Goal: Task Accomplishment & Management: Use online tool/utility

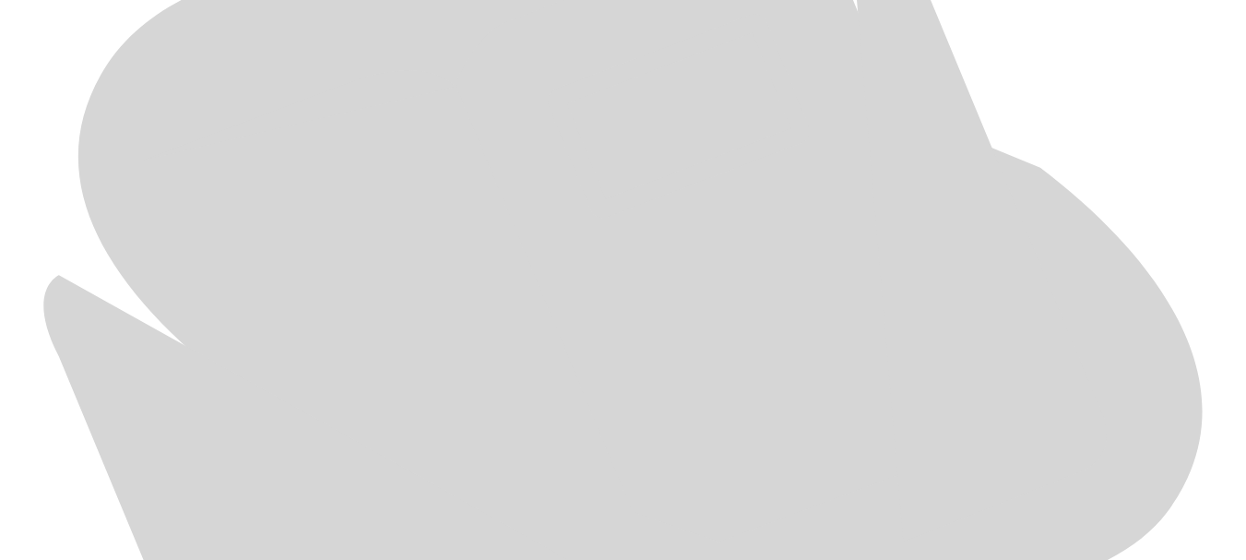
scroll to position [944, 0]
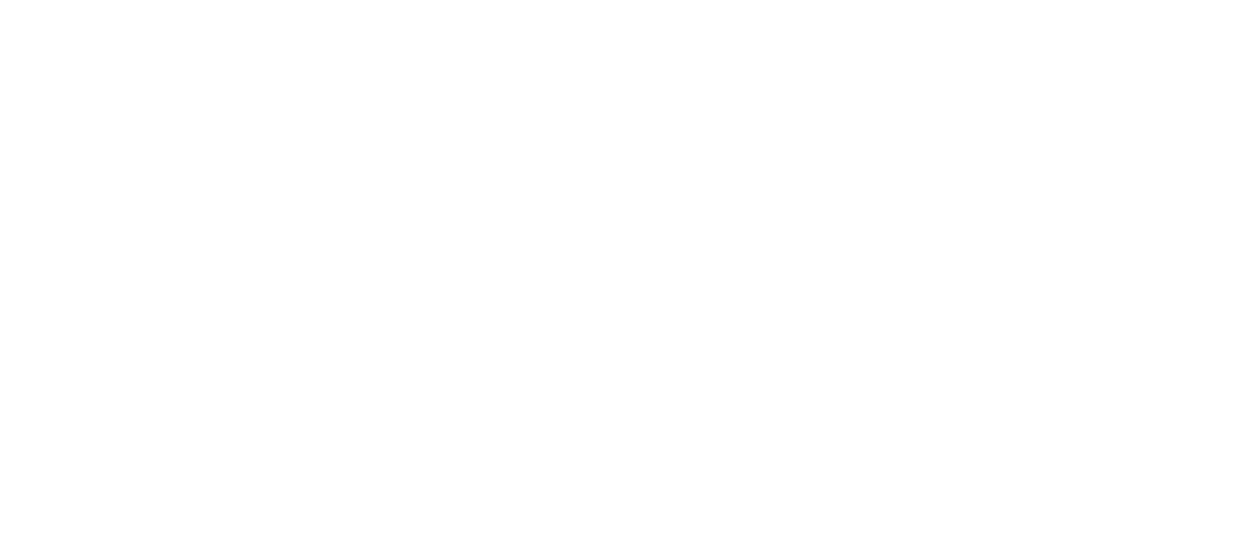
type input "JUL-25"
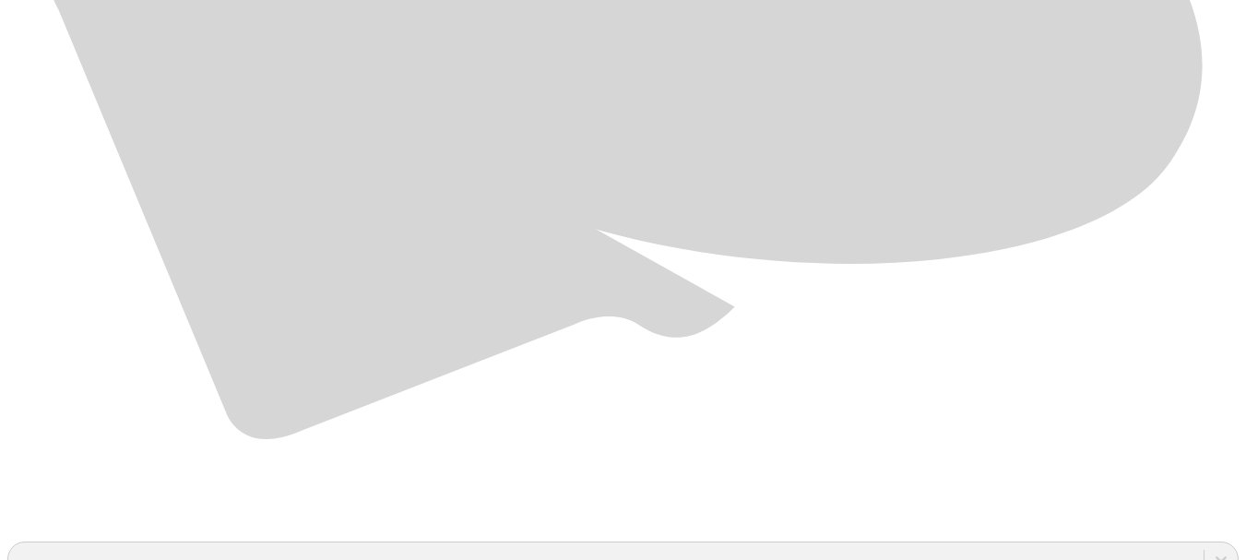
scroll to position [1303, 0]
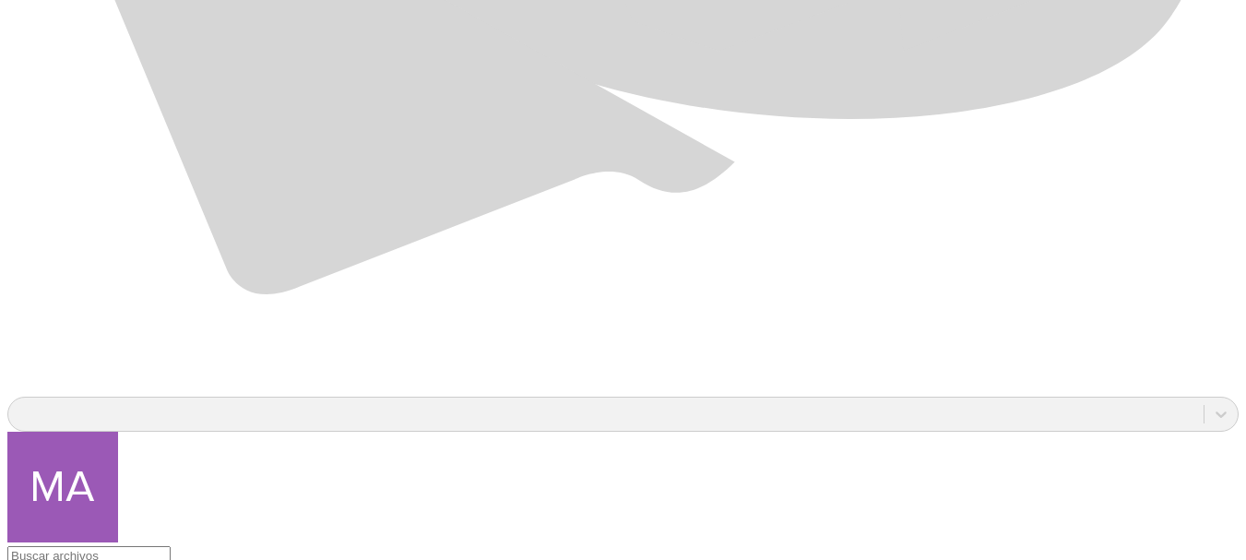
scroll to position [1426, 0]
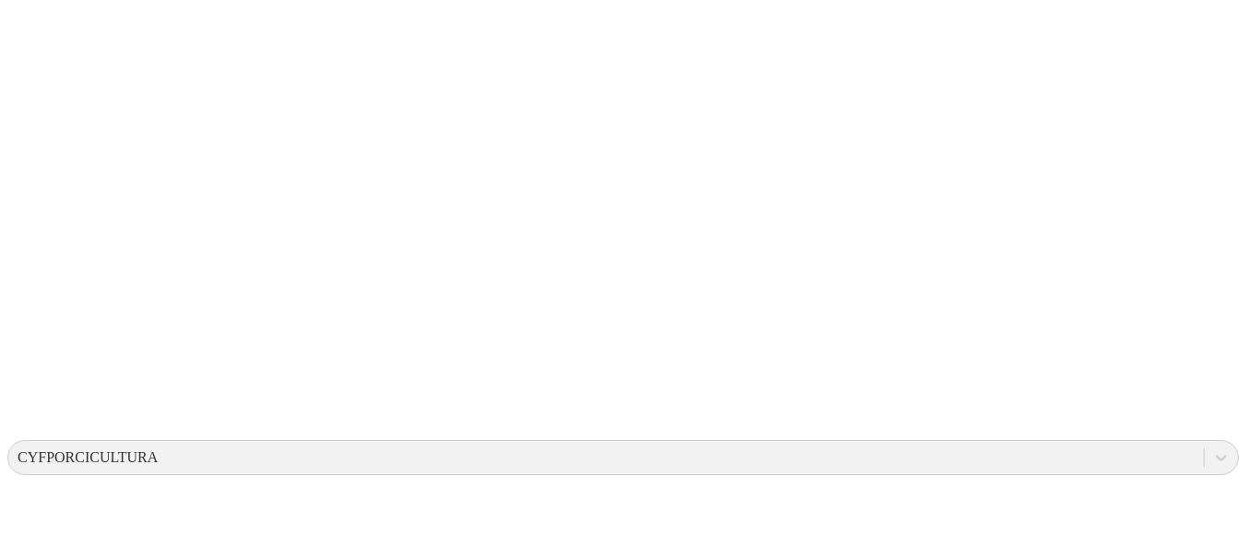
scroll to position [0, 0]
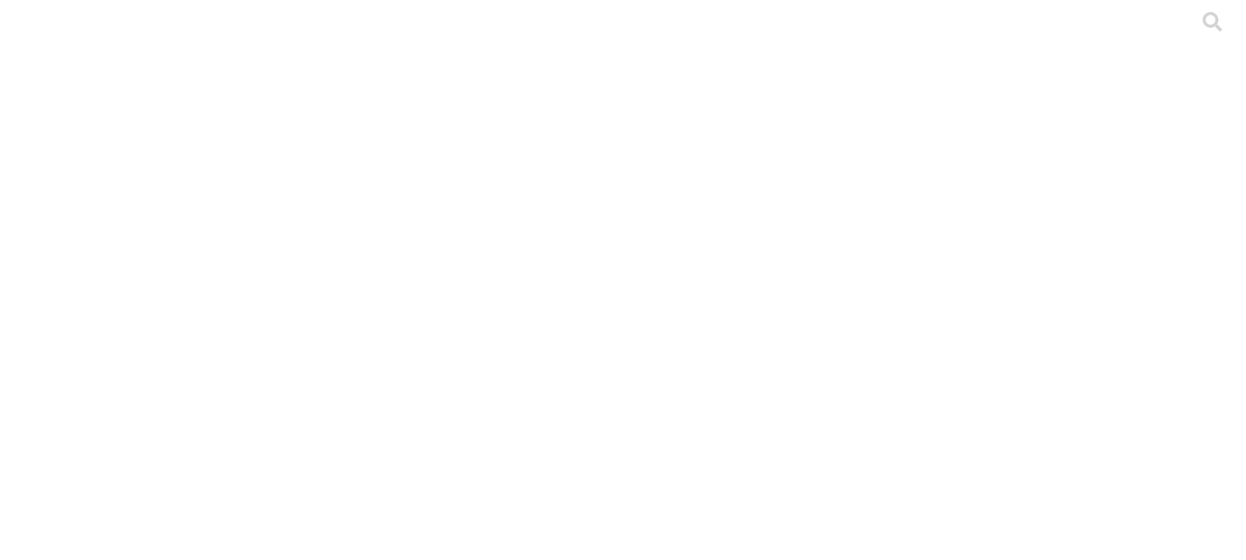
type input "J"
type input "Valentina-jul 25"
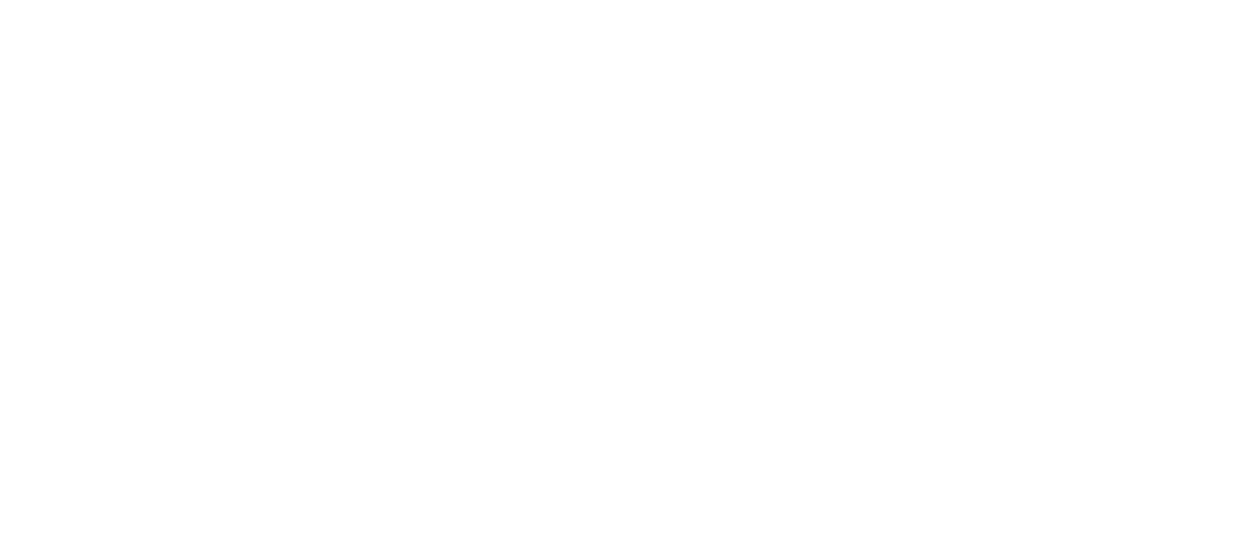
type input "Valentina- jul 25"
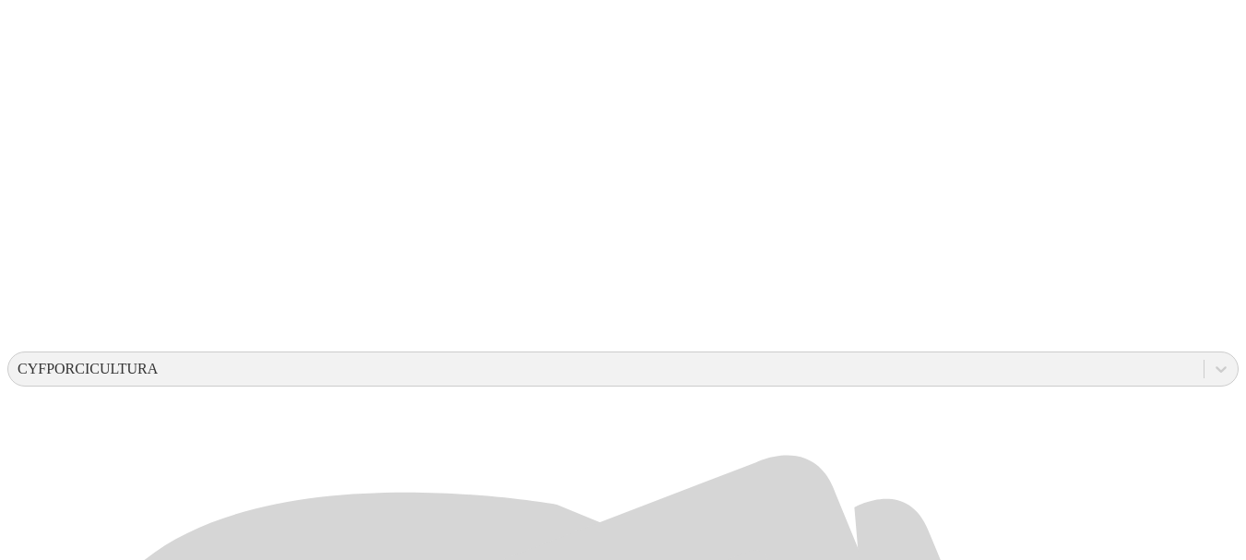
scroll to position [406, 0]
